Goal: Information Seeking & Learning: Check status

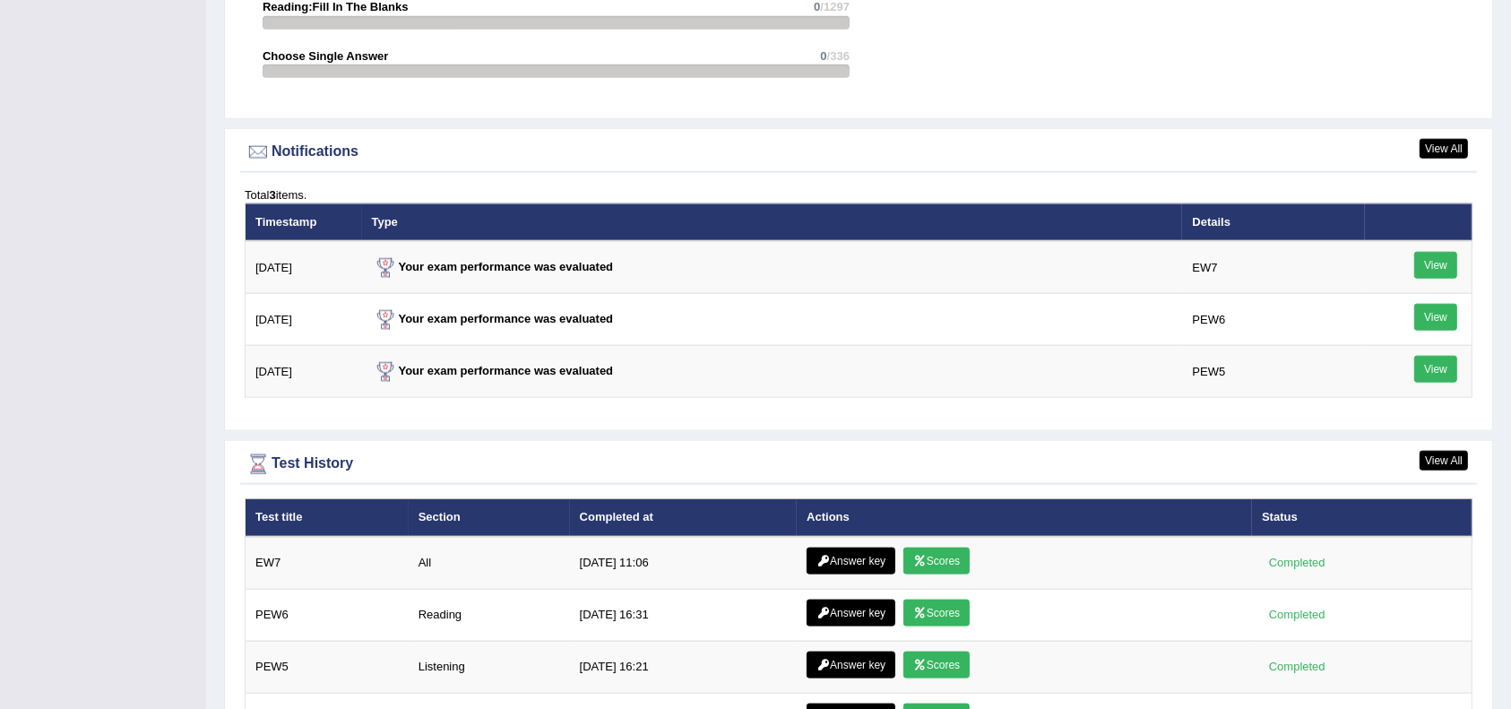
scroll to position [2274, 0]
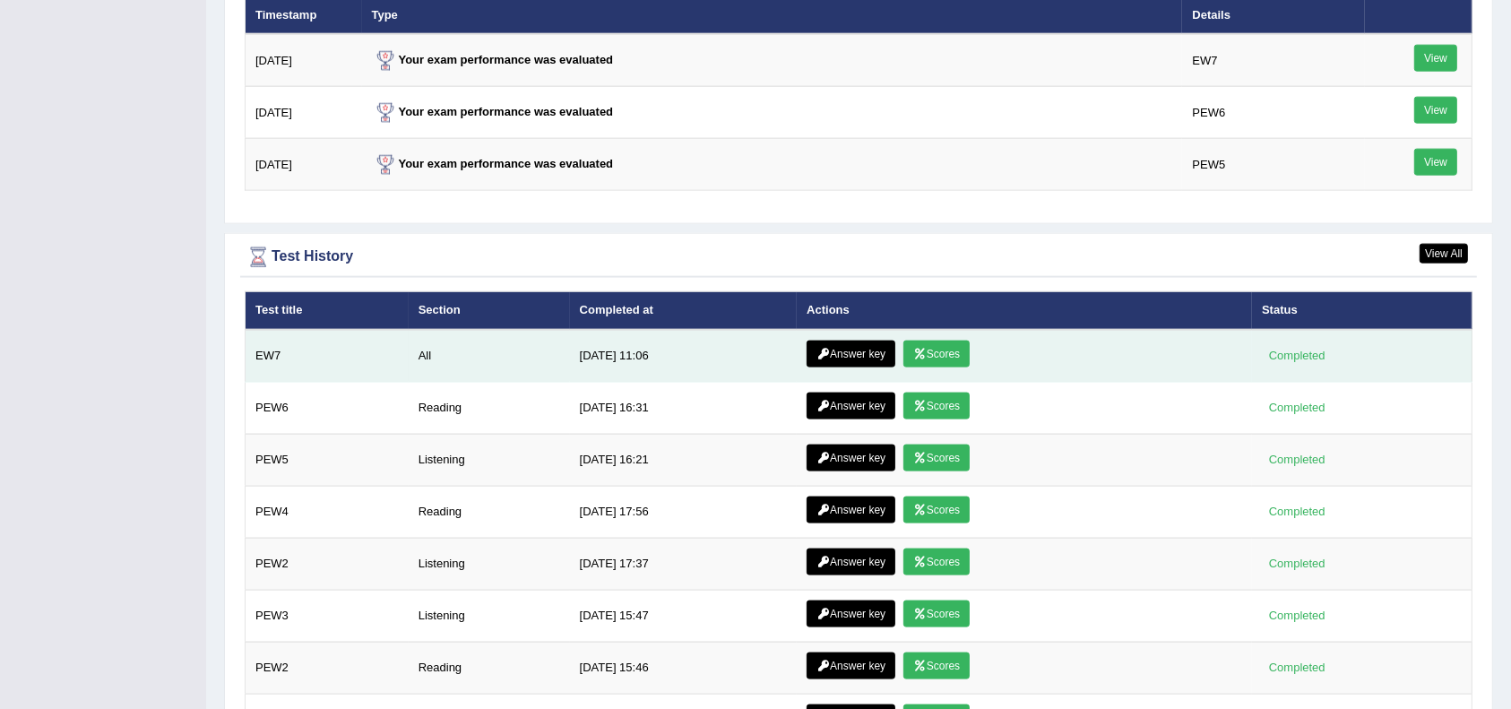
click at [944, 341] on link "Scores" at bounding box center [937, 354] width 66 height 27
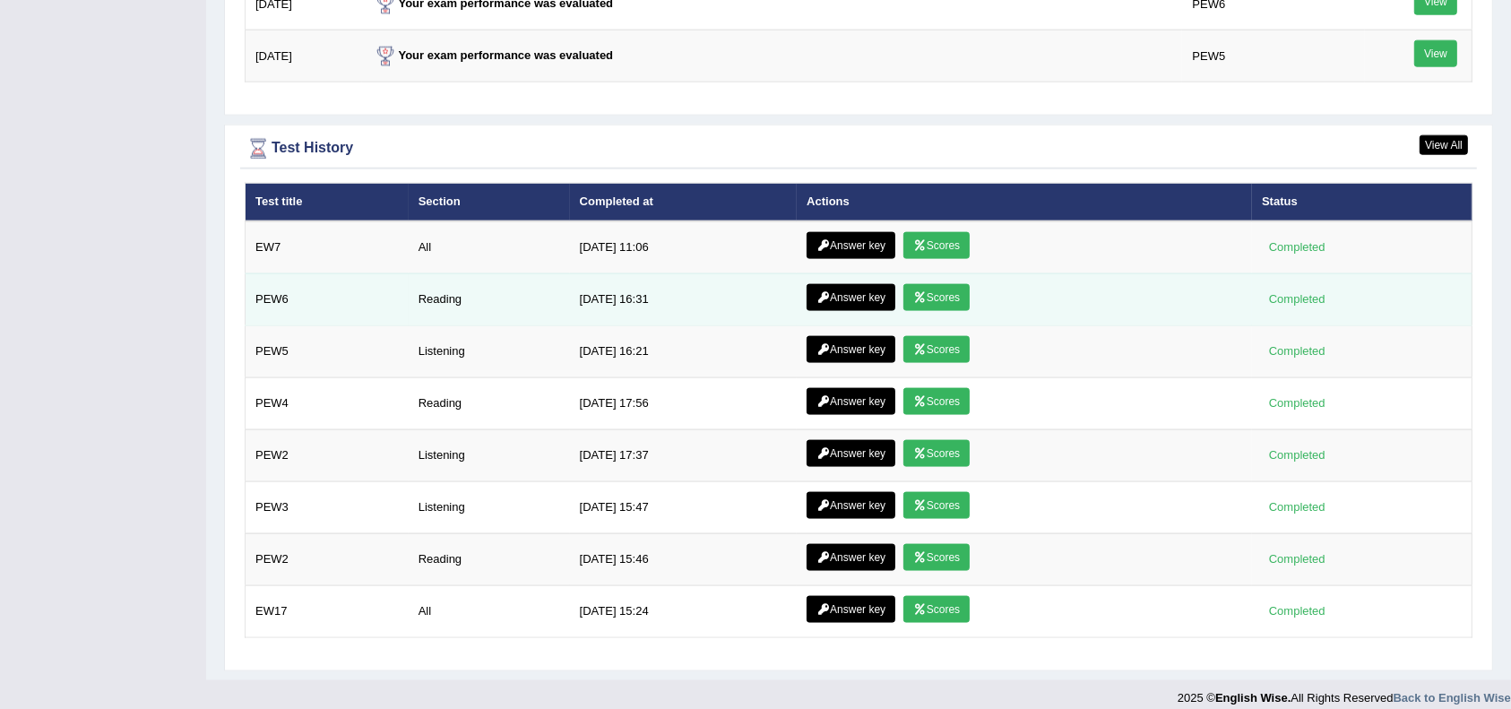
click at [810, 284] on link "Answer key" at bounding box center [851, 297] width 89 height 27
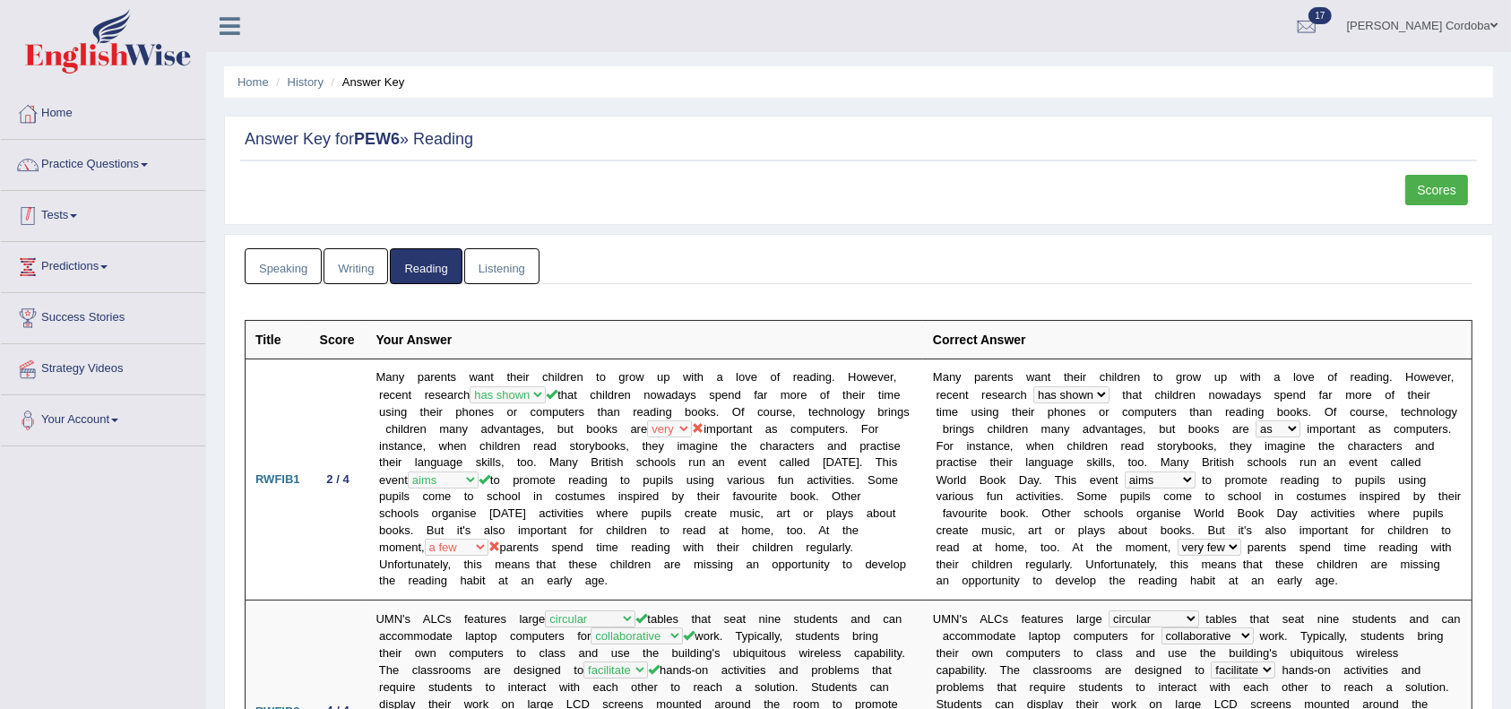
drag, startPoint x: 292, startPoint y: 289, endPoint x: 295, endPoint y: 264, distance: 25.2
click at [296, 259] on link "Speaking" at bounding box center [283, 266] width 77 height 37
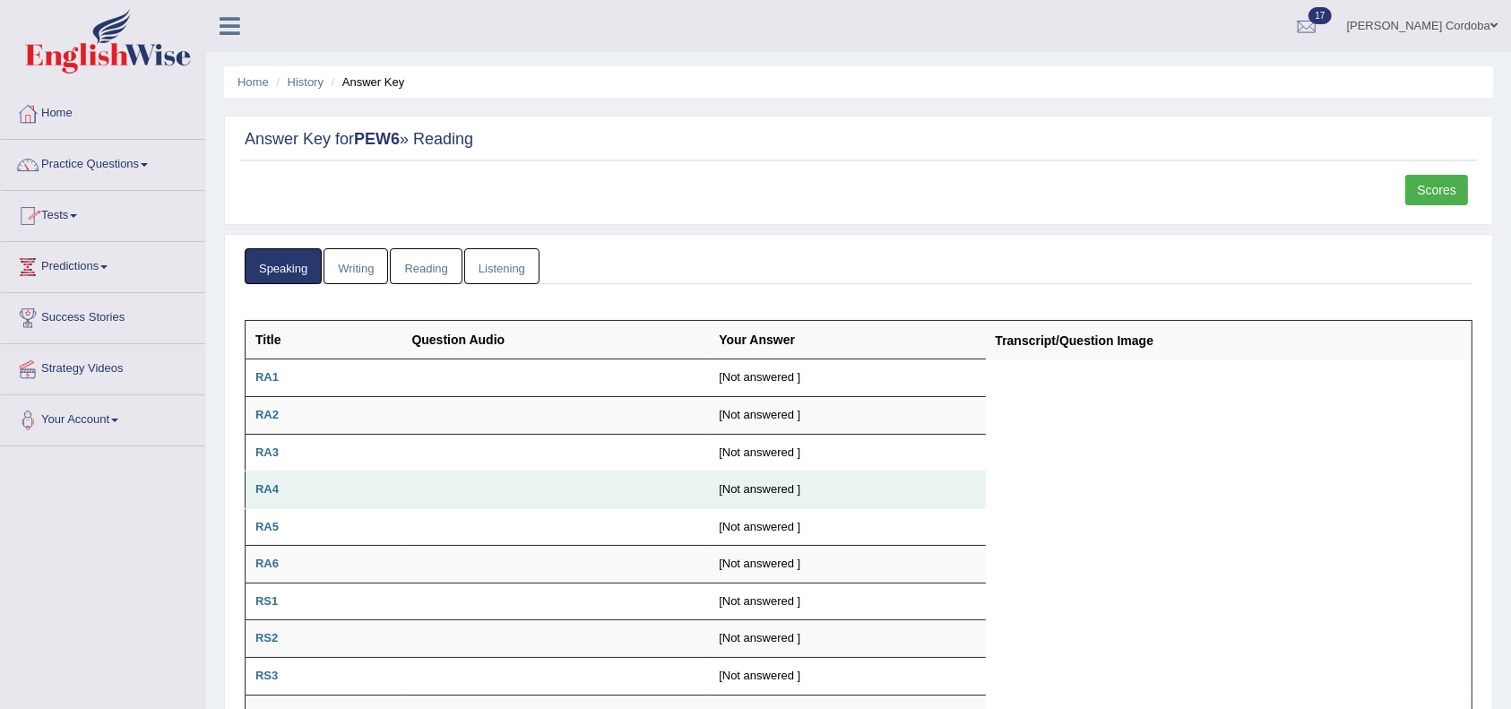
scroll to position [40, 0]
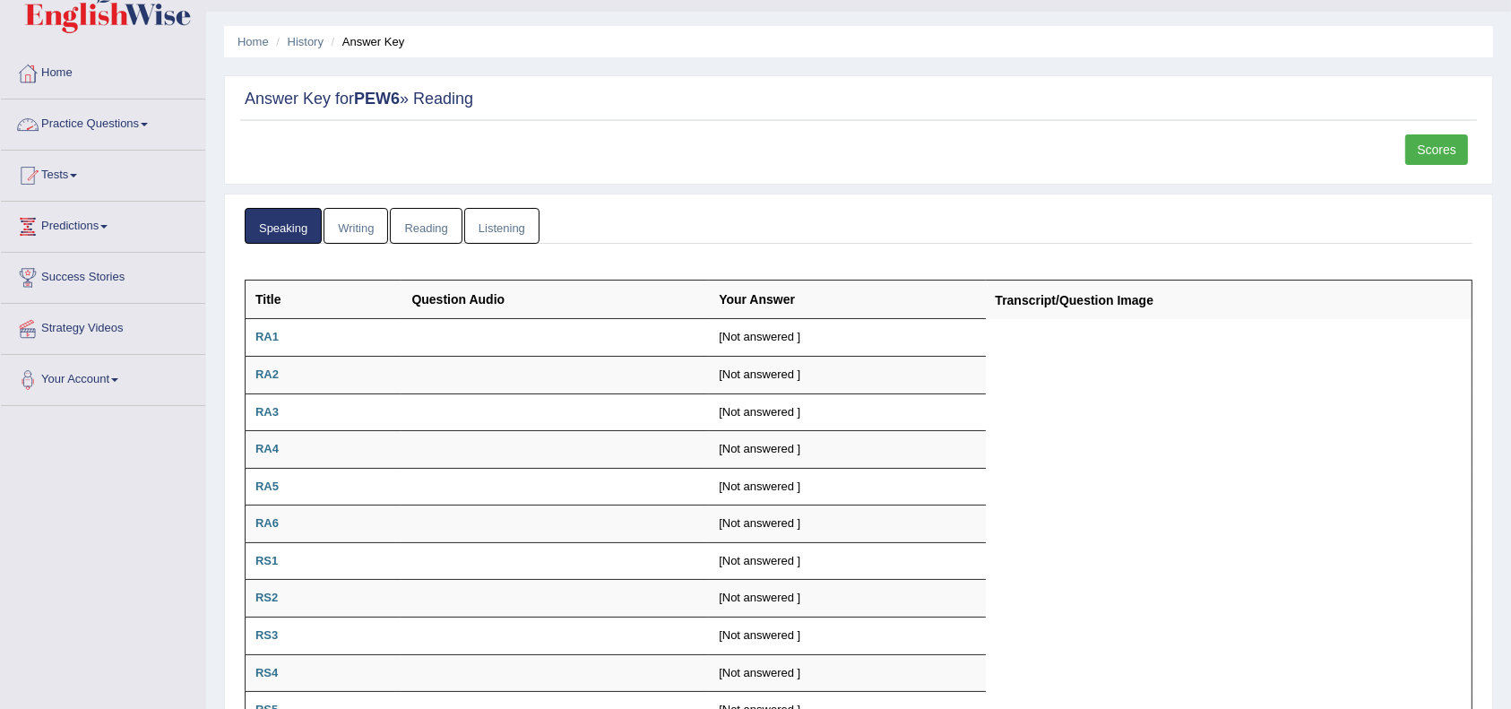
click at [281, 225] on link "Speaking" at bounding box center [283, 226] width 77 height 37
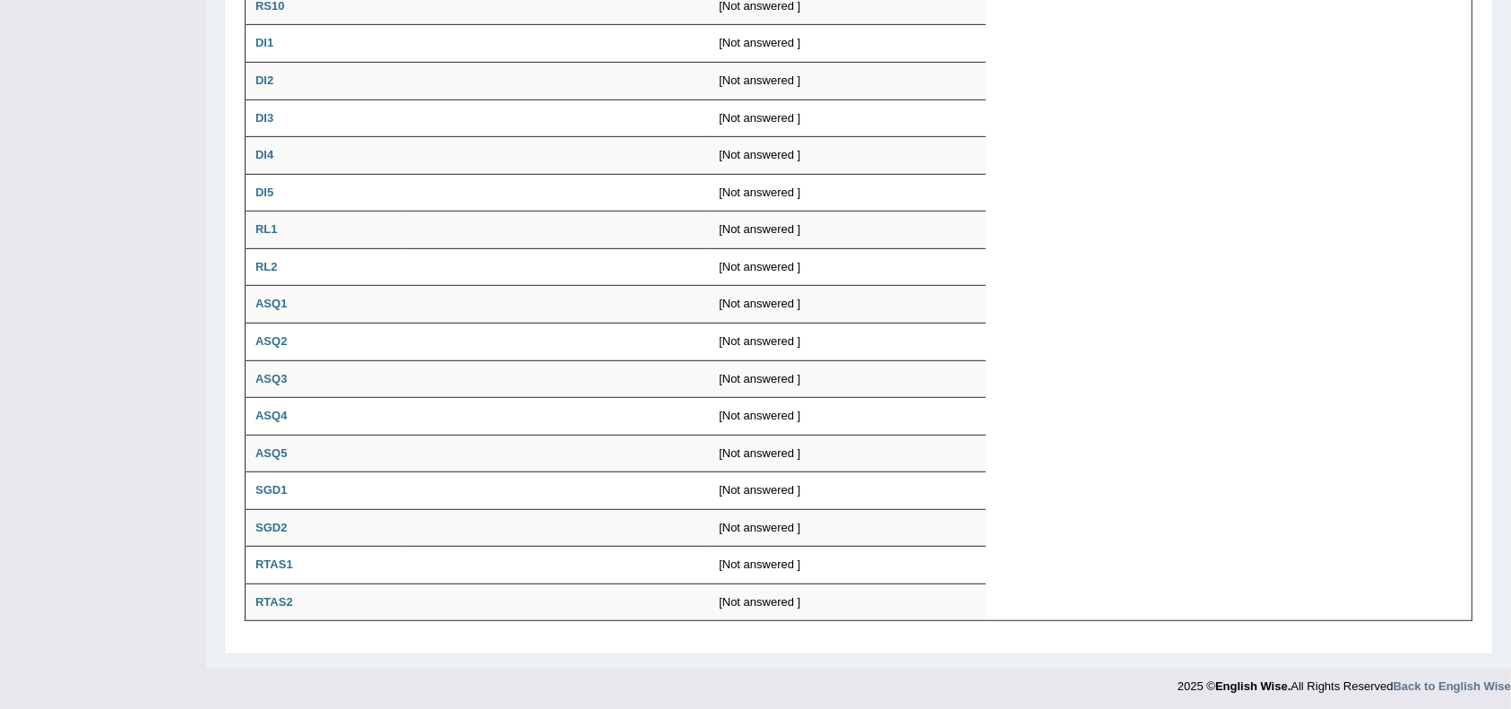
scroll to position [0, 0]
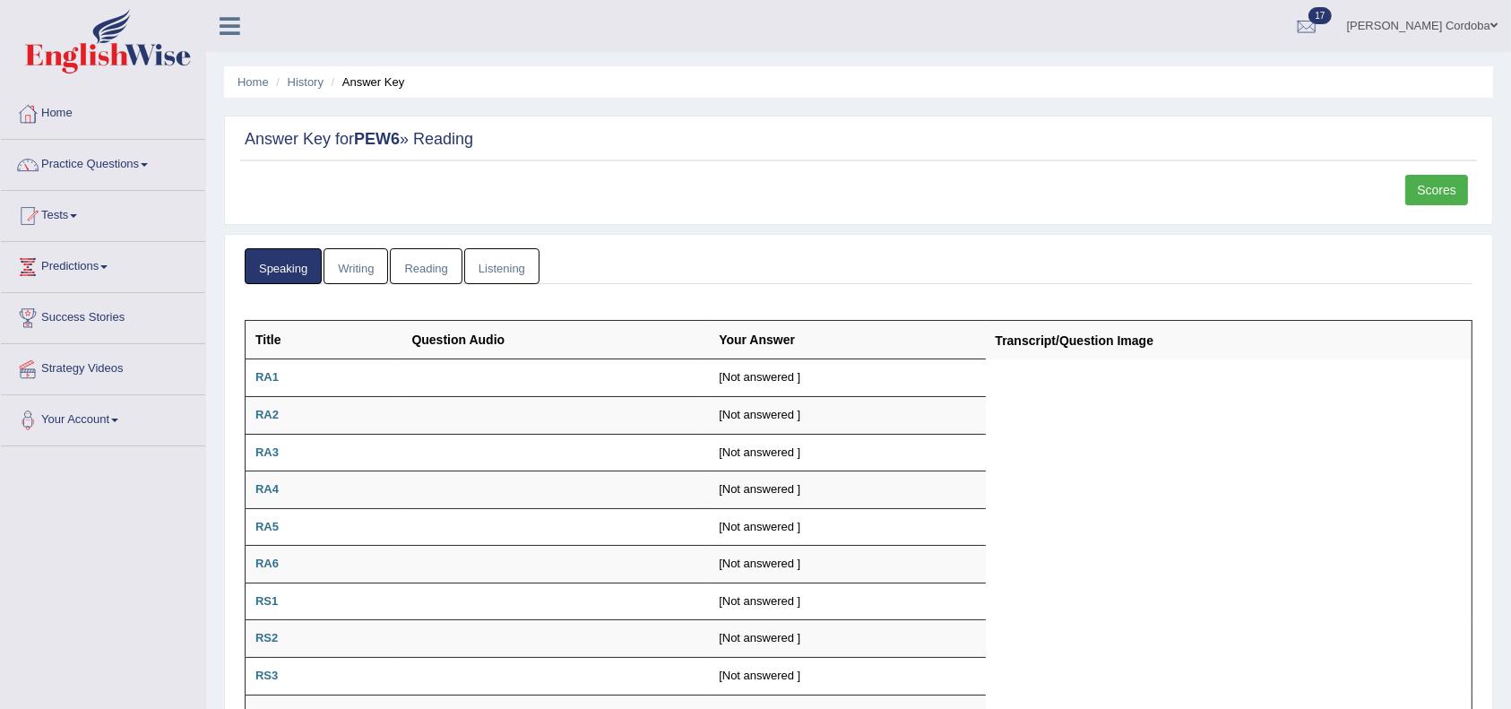
click at [348, 251] on link "Writing" at bounding box center [356, 266] width 65 height 37
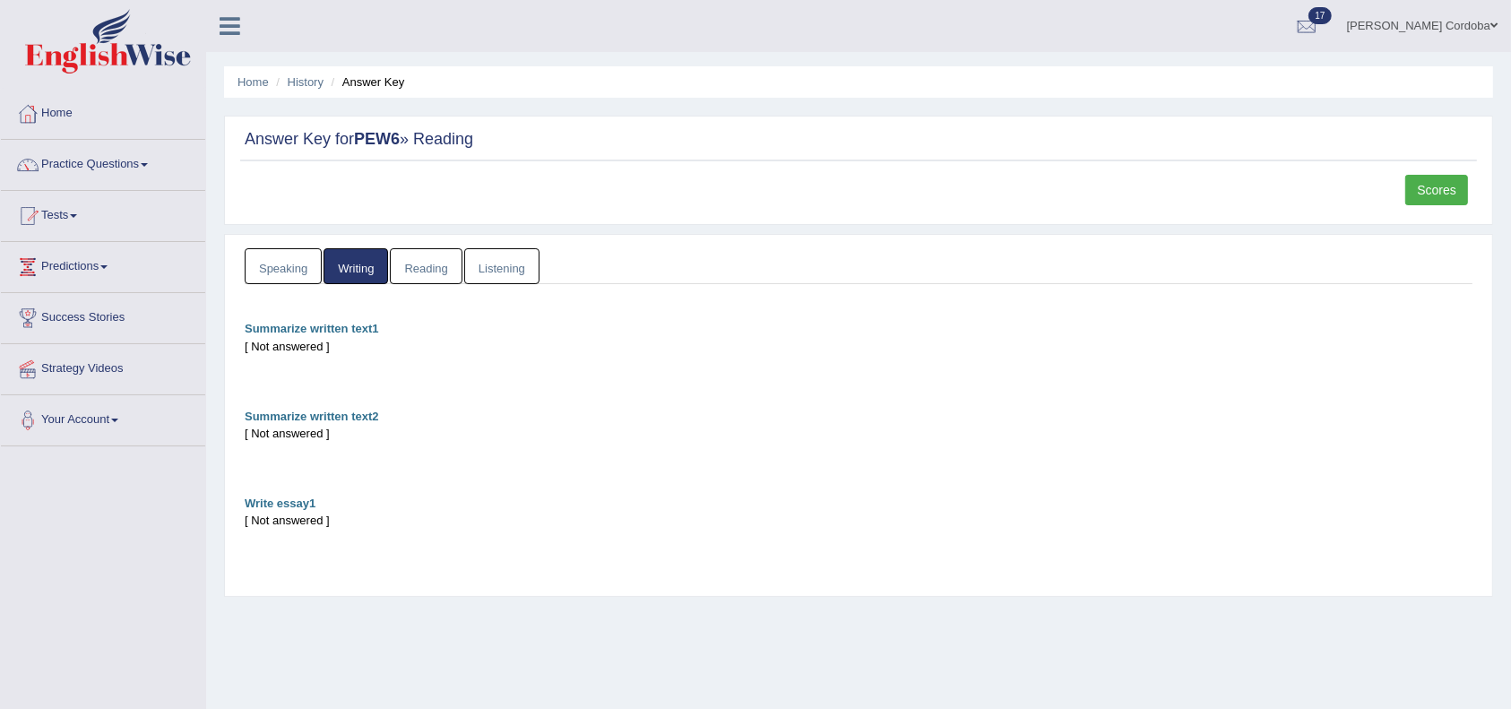
click at [431, 279] on link "Reading" at bounding box center [426, 266] width 72 height 37
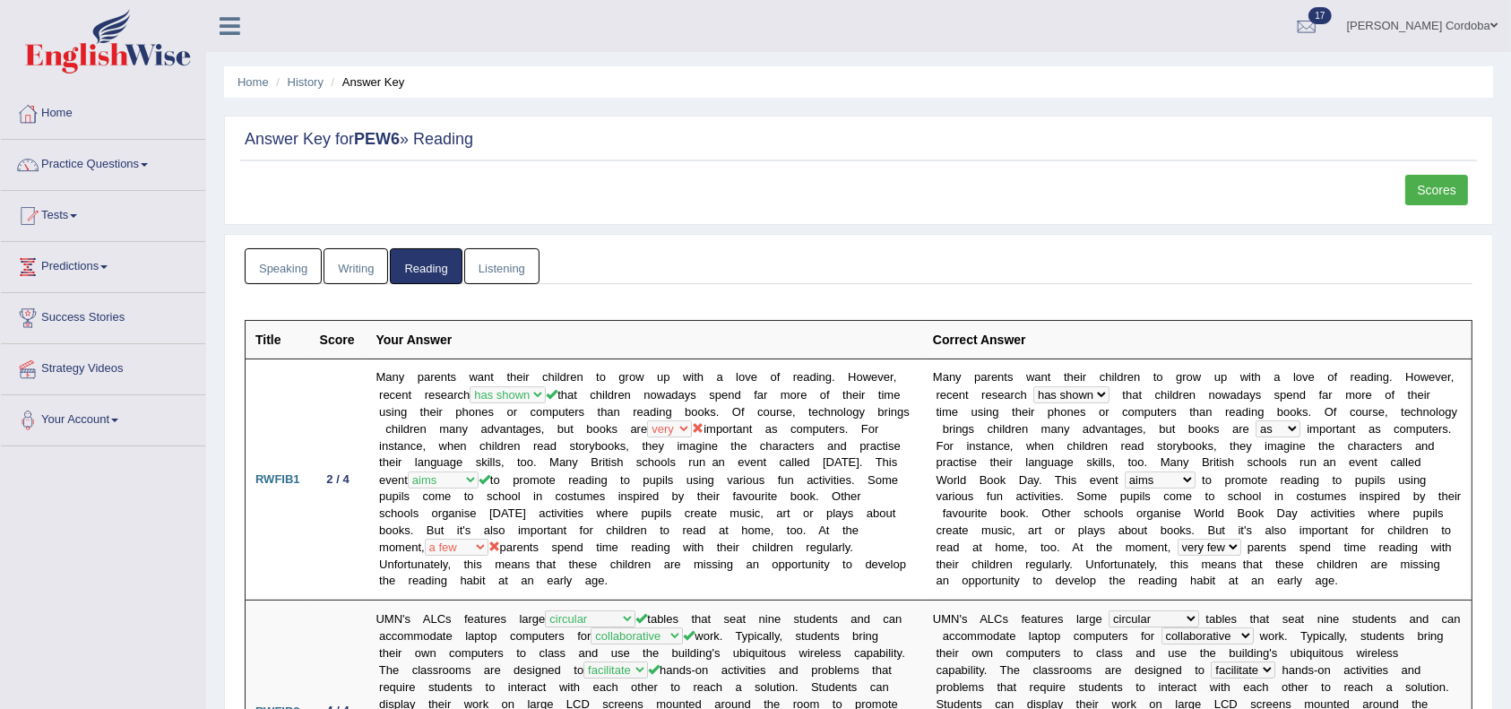
click at [526, 271] on link "Listening" at bounding box center [501, 266] width 75 height 37
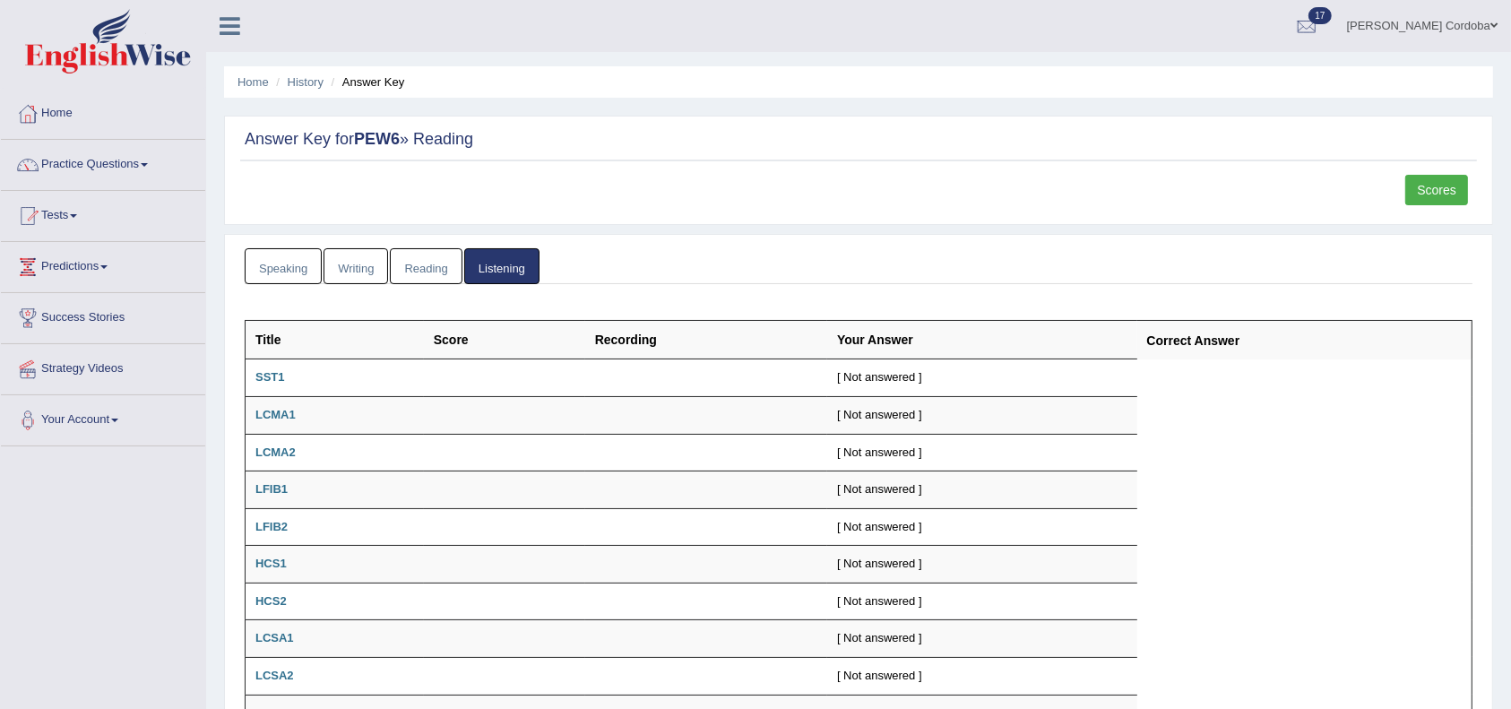
scroll to position [299, 0]
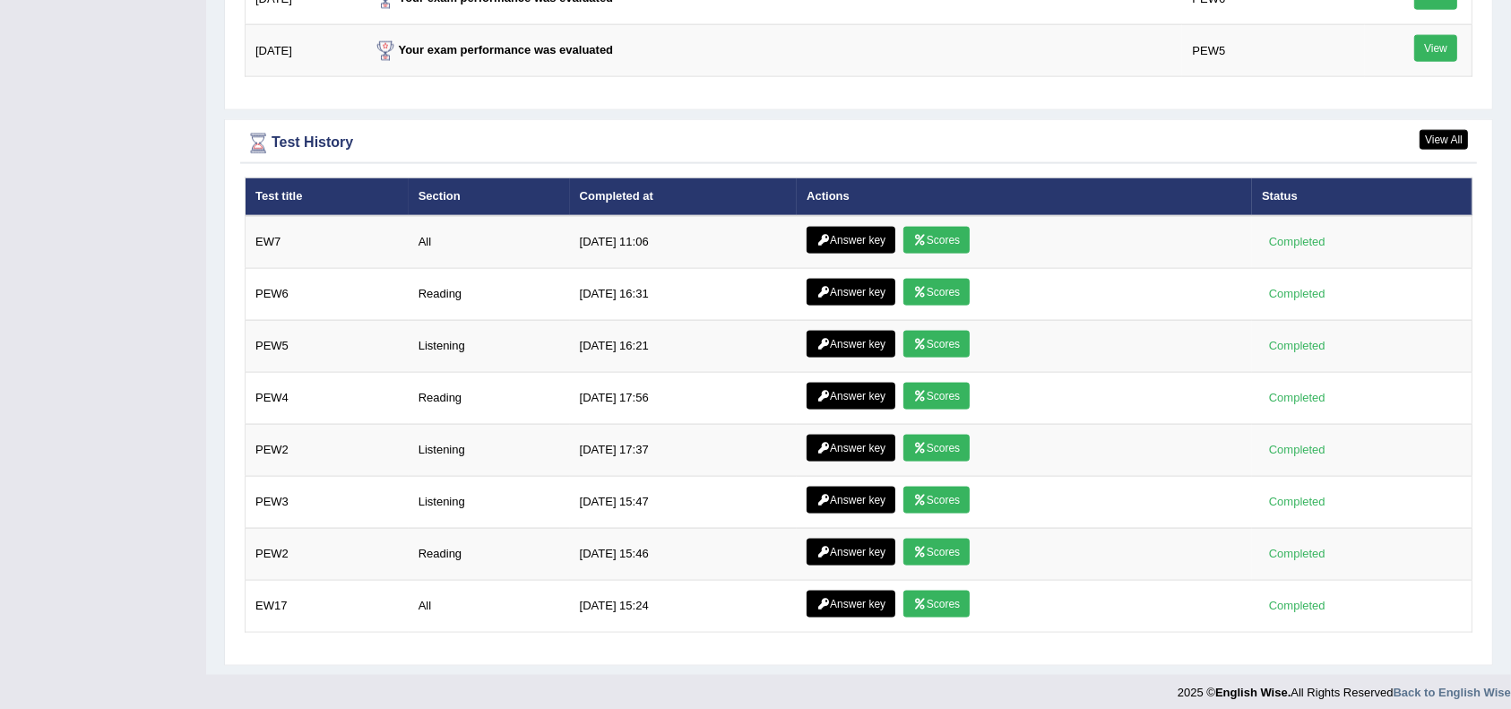
scroll to position [2384, 0]
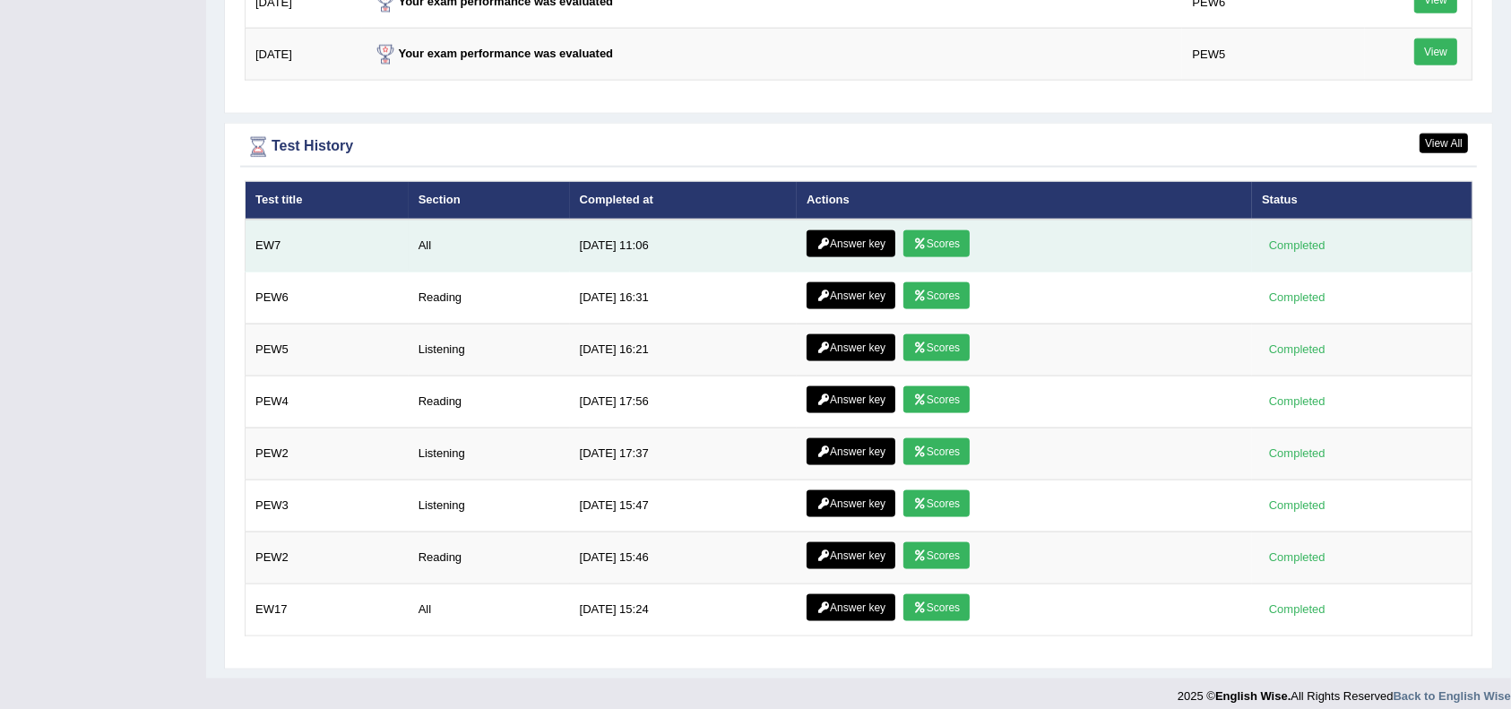
click at [825, 240] on link "Answer key" at bounding box center [851, 243] width 89 height 27
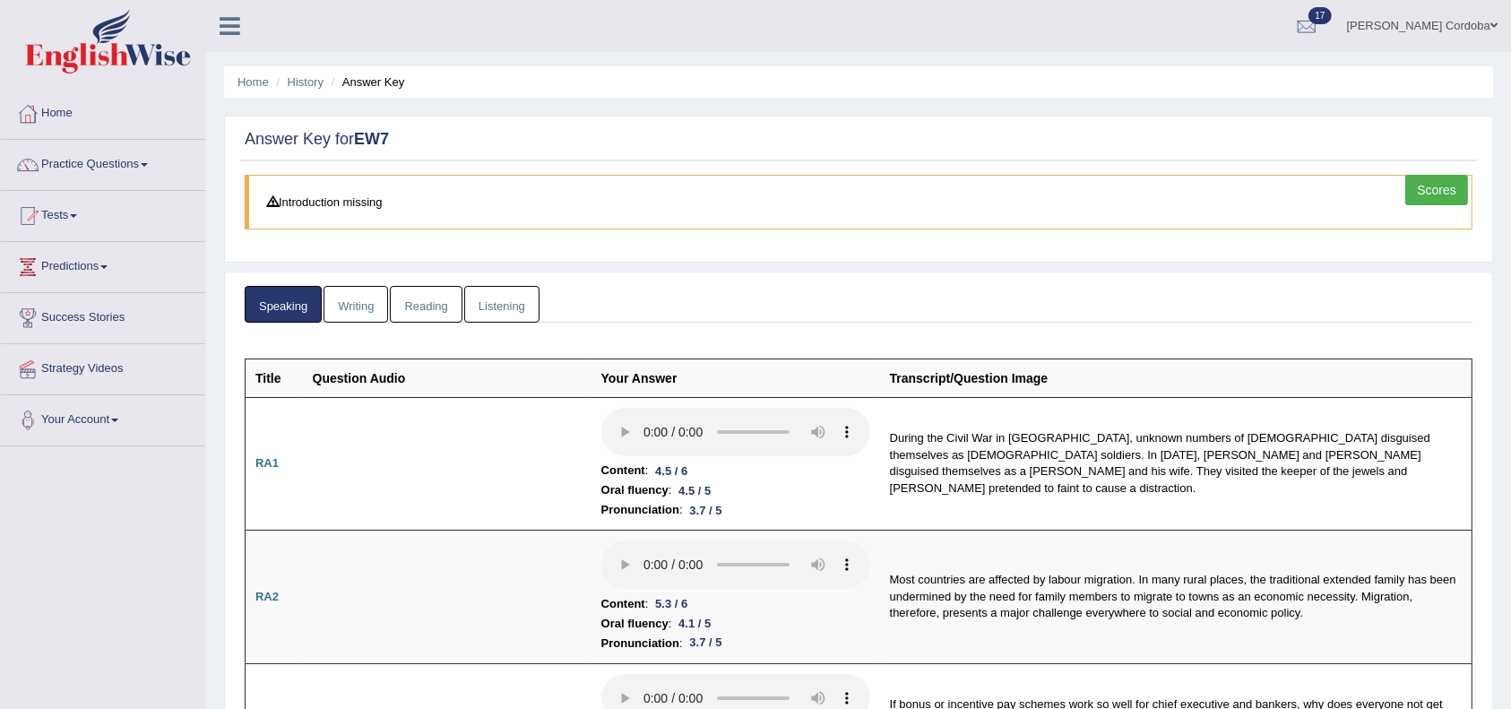
click at [338, 303] on link "Writing" at bounding box center [356, 304] width 65 height 37
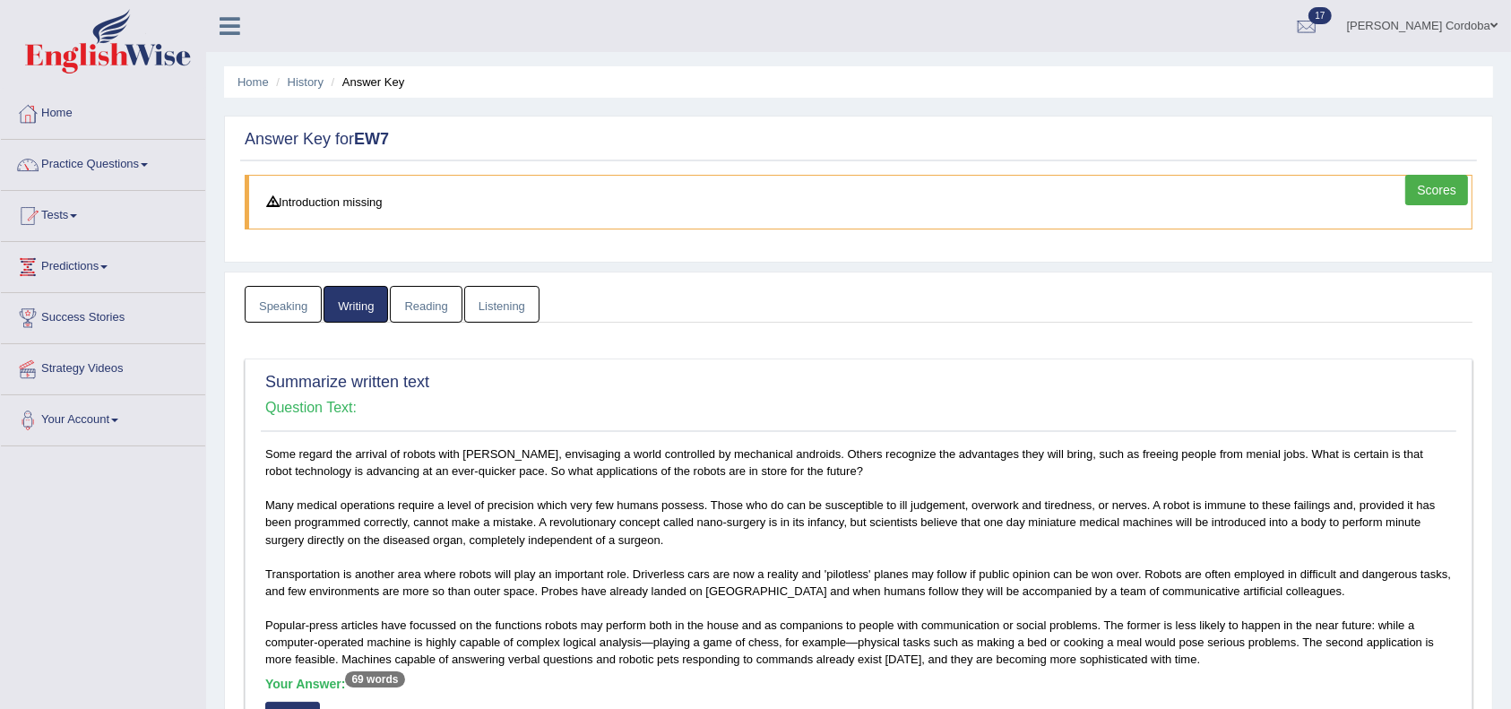
click at [445, 296] on link "Reading" at bounding box center [426, 304] width 72 height 37
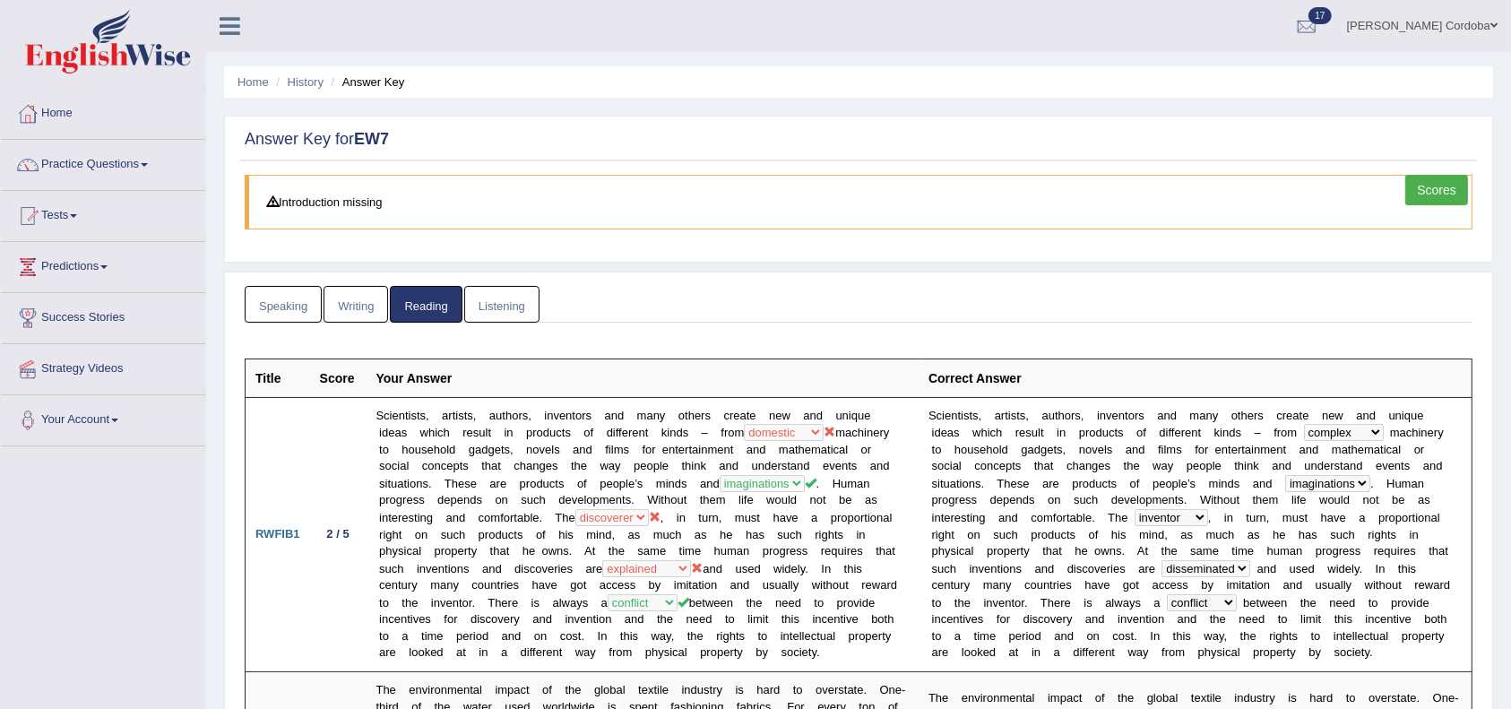
click at [509, 291] on link "Listening" at bounding box center [501, 304] width 75 height 37
